Goal: Transaction & Acquisition: Obtain resource

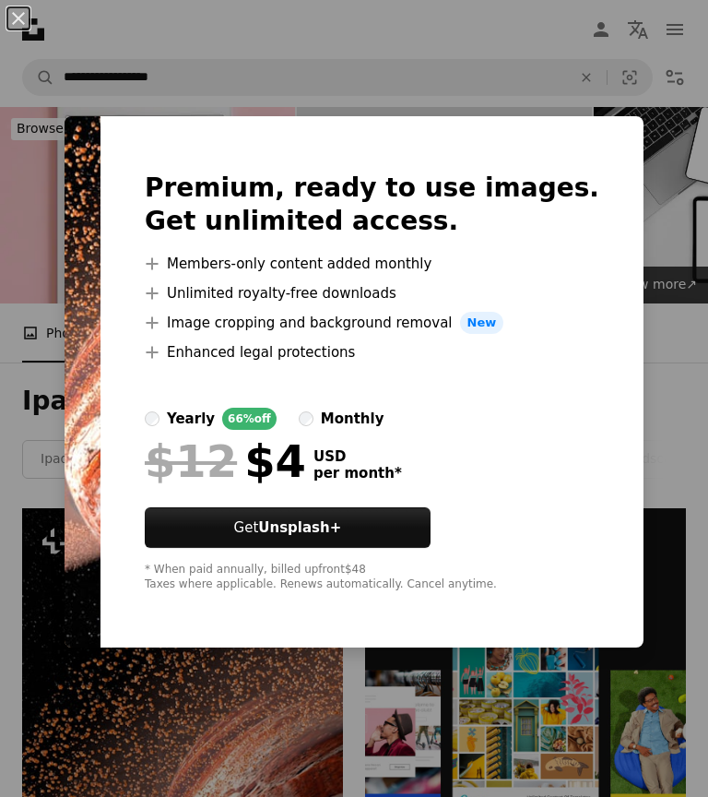
scroll to position [338, 0]
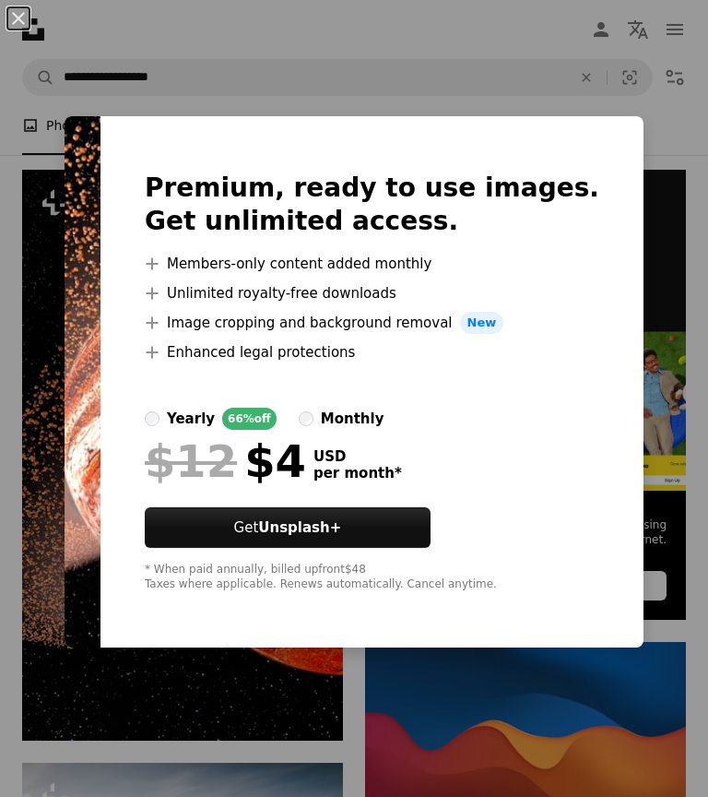
click at [385, 430] on div "monthly" at bounding box center [353, 419] width 64 height 22
click at [255, 430] on label "yearly 66% off" at bounding box center [211, 419] width 132 height 22
click at [271, 706] on div "An X shape Premium, ready to use images. Get unlimited access. A plus sign Memb…" at bounding box center [354, 398] width 708 height 797
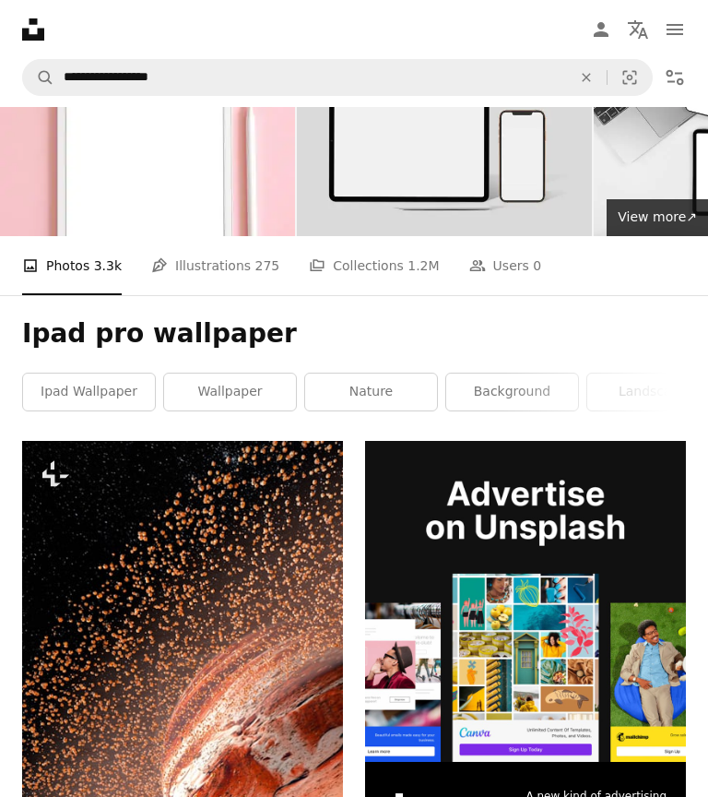
scroll to position [64, 0]
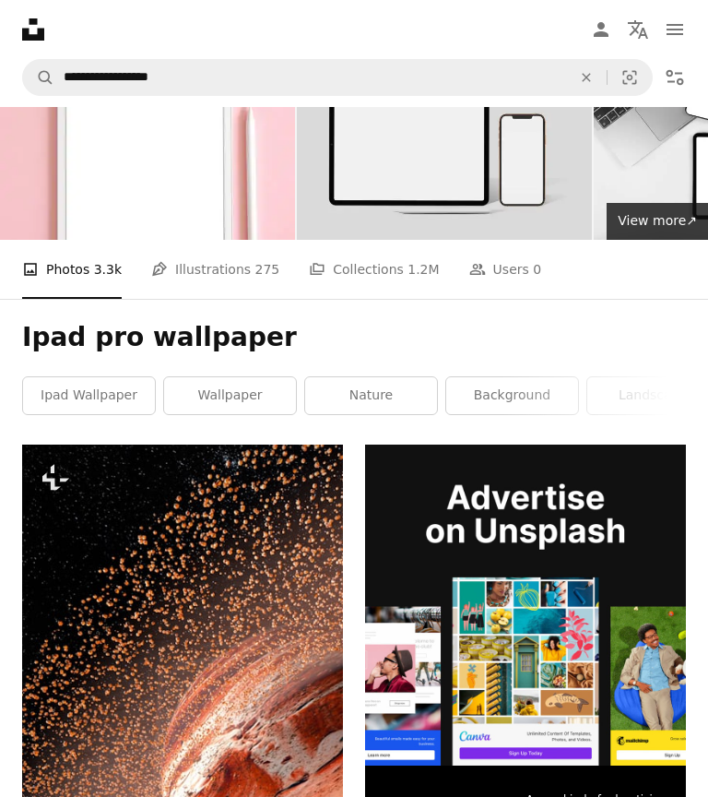
click at [244, 613] on img at bounding box center [182, 729] width 321 height 571
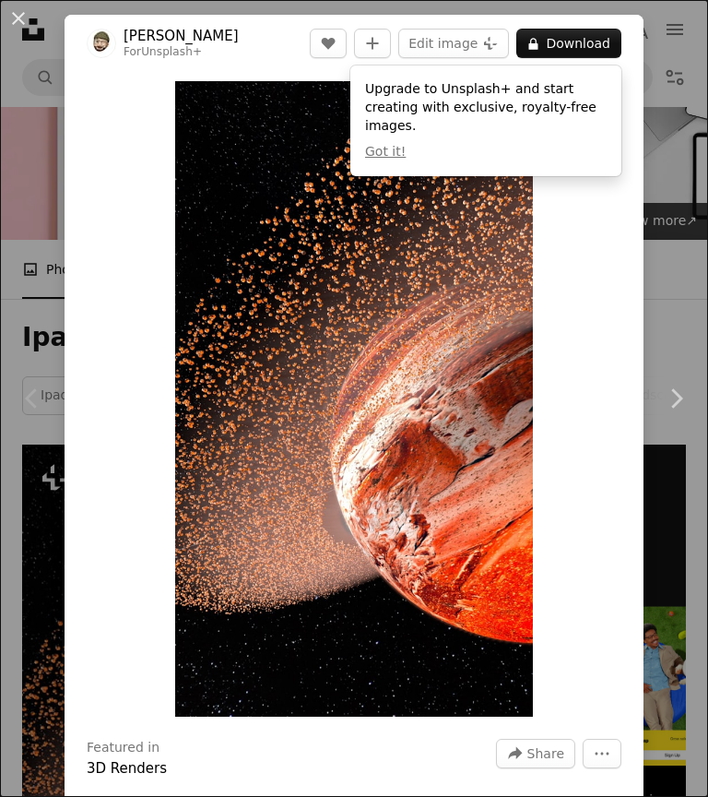
click at [571, 35] on button "A lock Download" at bounding box center [568, 44] width 105 height 30
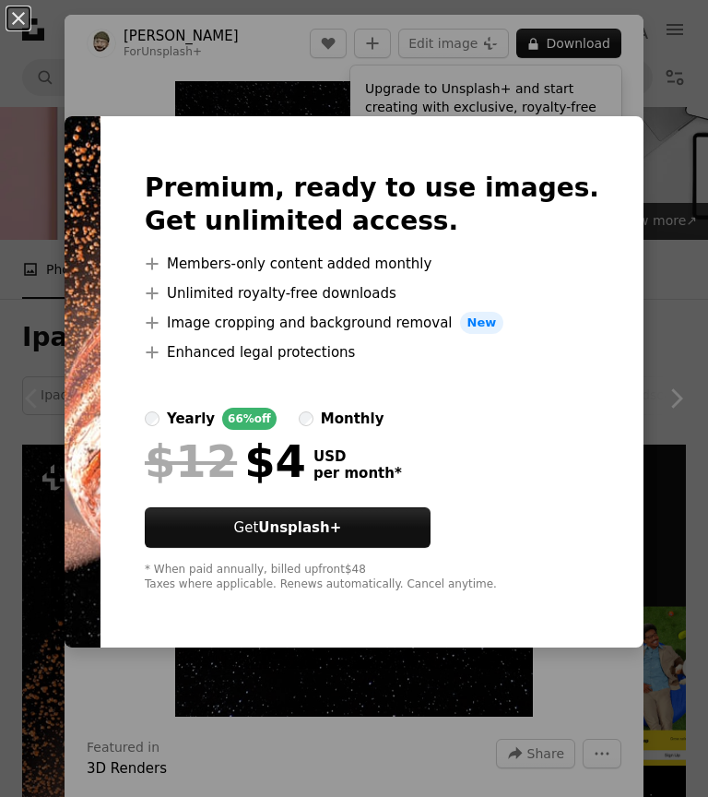
click at [356, 718] on div "An X shape Premium, ready to use images. Get unlimited access. A plus sign Memb…" at bounding box center [354, 398] width 708 height 797
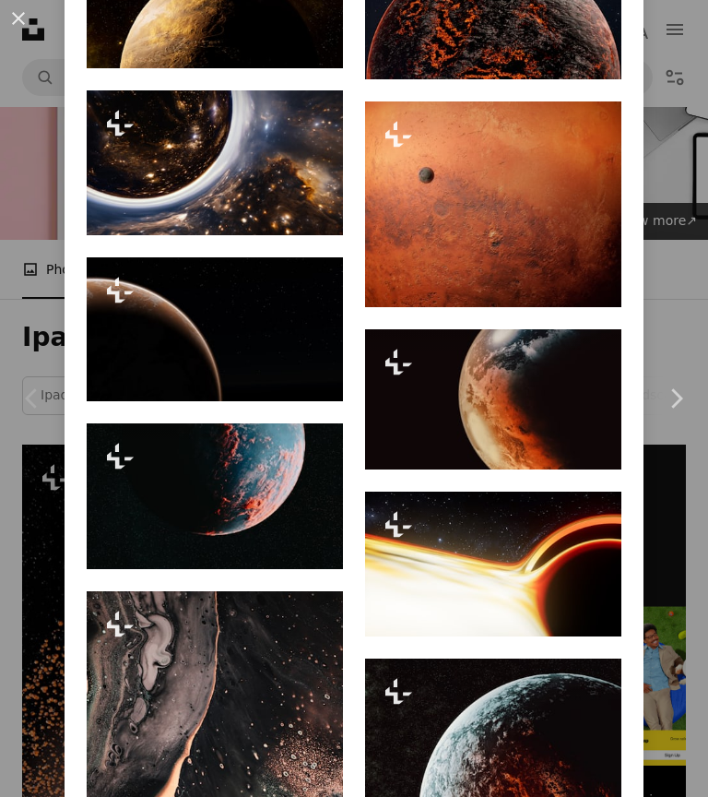
scroll to position [4237, 0]
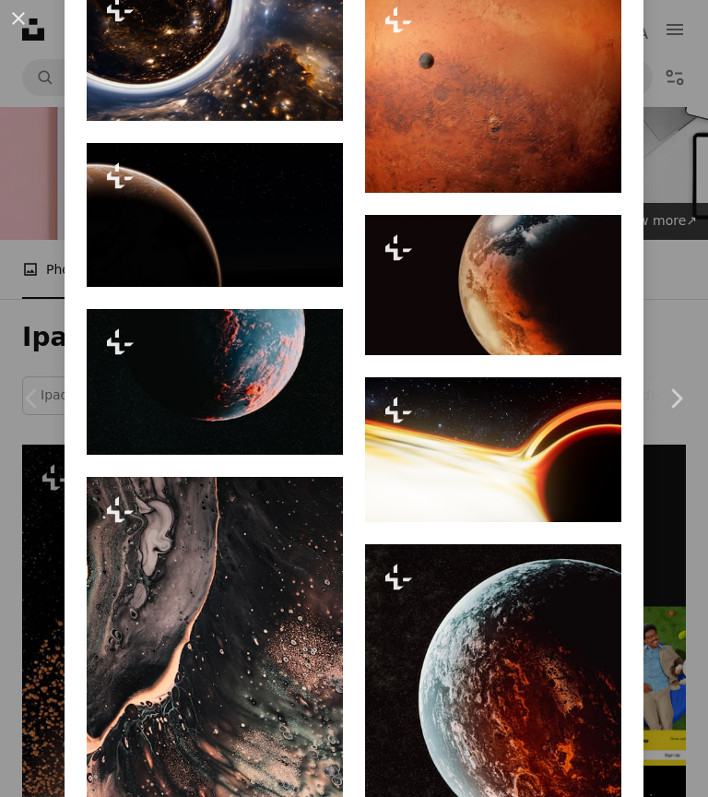
click at [681, 384] on link "Chevron right" at bounding box center [676, 398] width 65 height 177
